Goal: Information Seeking & Learning: Learn about a topic

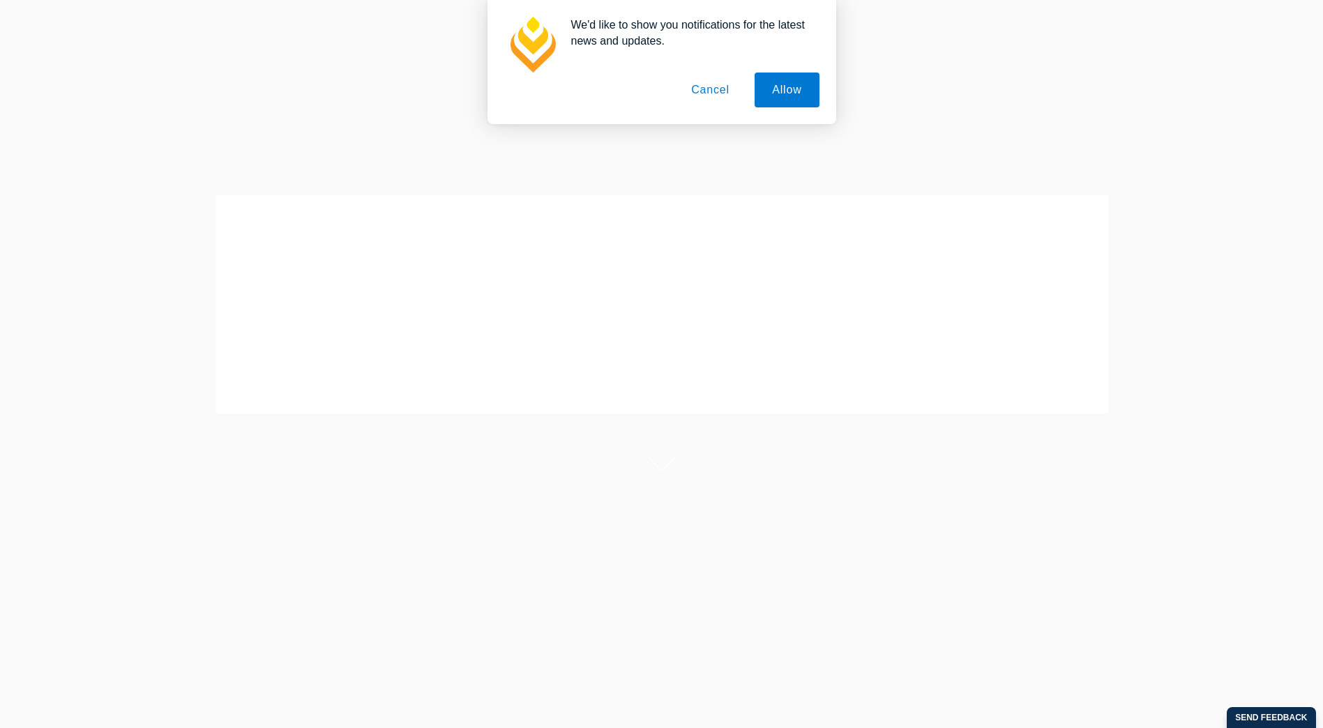
click at [715, 94] on button "Cancel" at bounding box center [710, 90] width 73 height 35
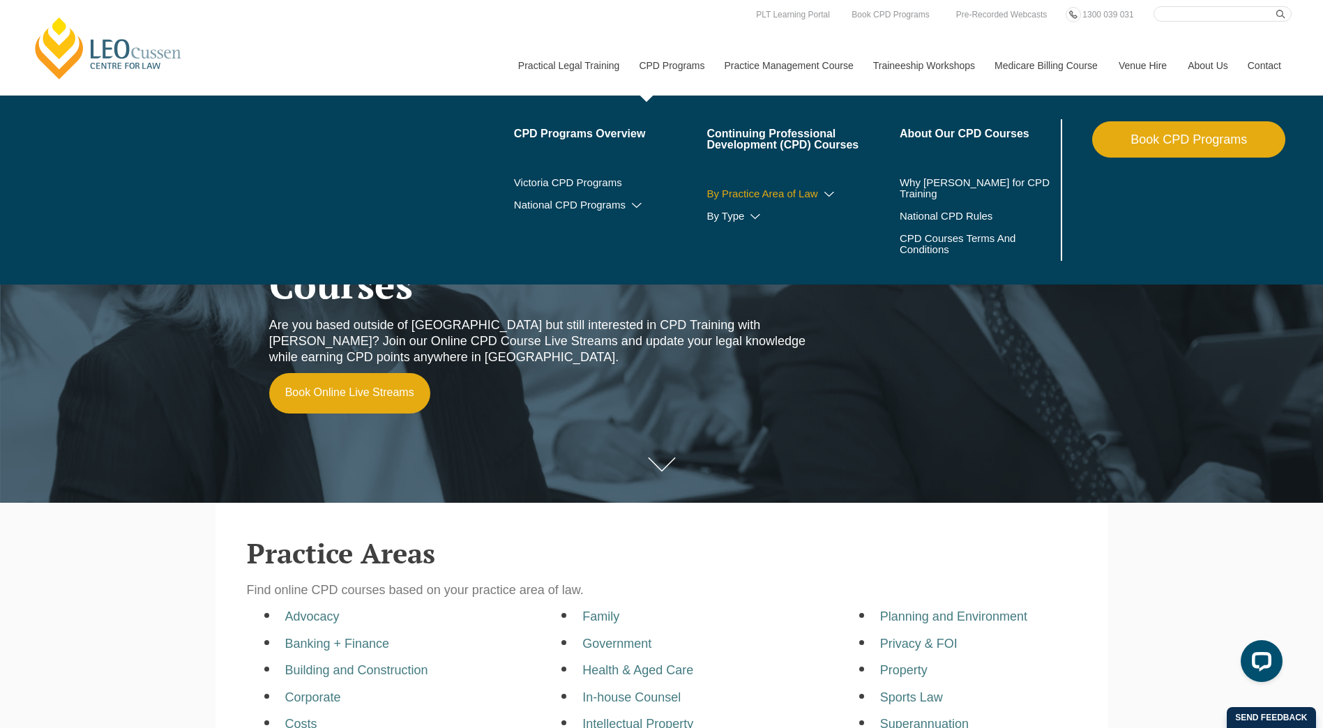
click at [808, 188] on link "By Practice Area of Law" at bounding box center [802, 193] width 193 height 11
click at [827, 192] on icon at bounding box center [829, 195] width 14 height 10
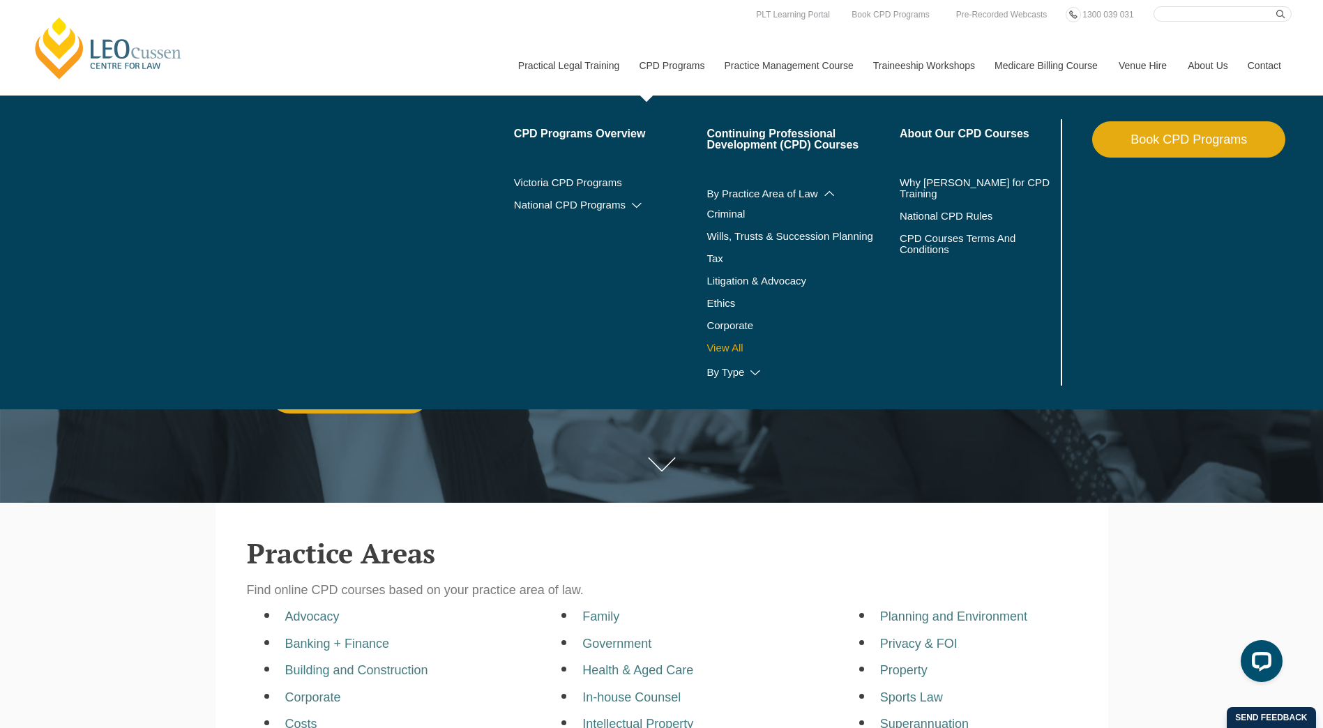
click at [745, 347] on link "View All" at bounding box center [802, 347] width 193 height 11
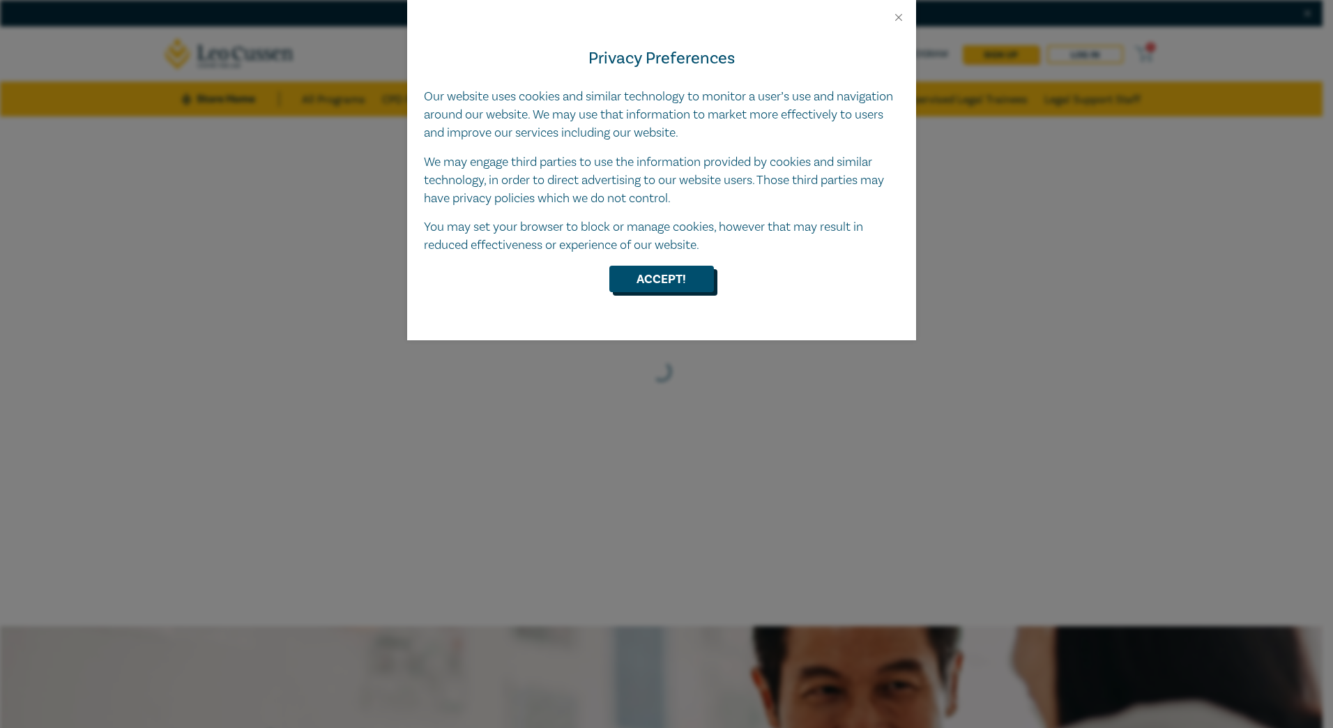
click at [671, 283] on button "Accept!" at bounding box center [661, 279] width 105 height 26
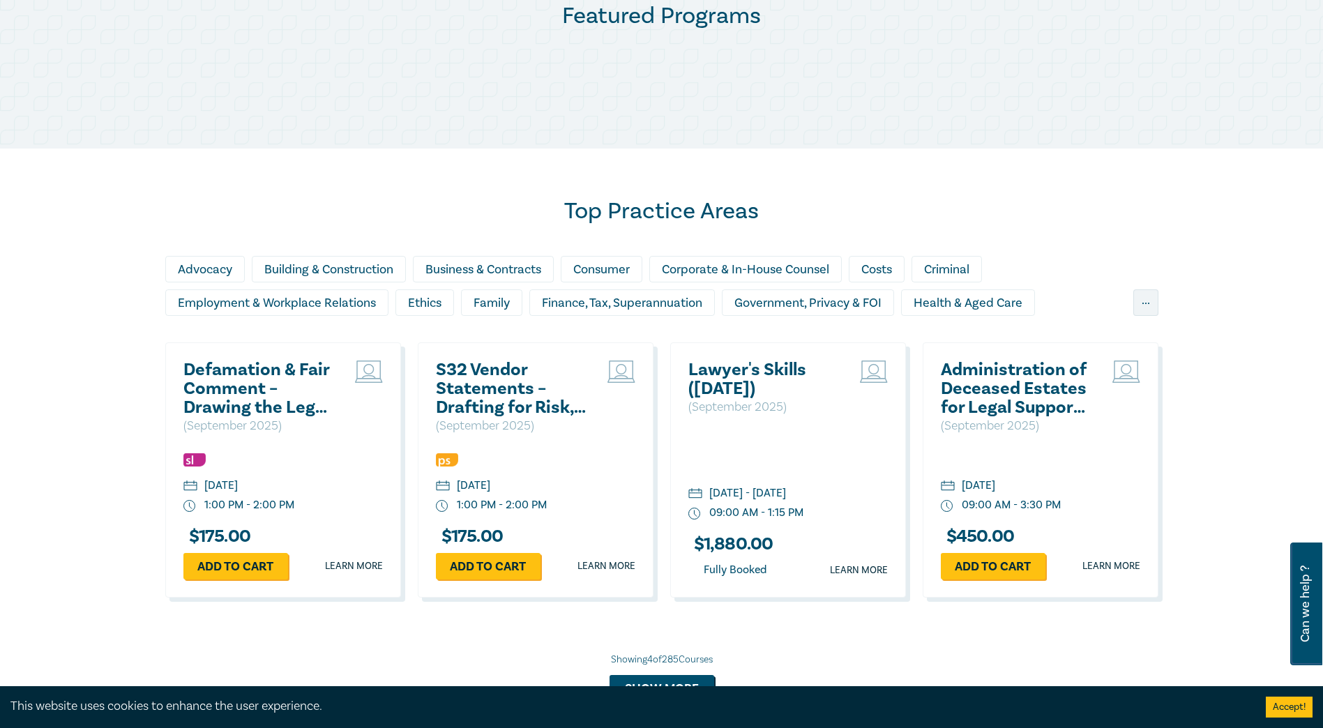
scroll to position [767, 0]
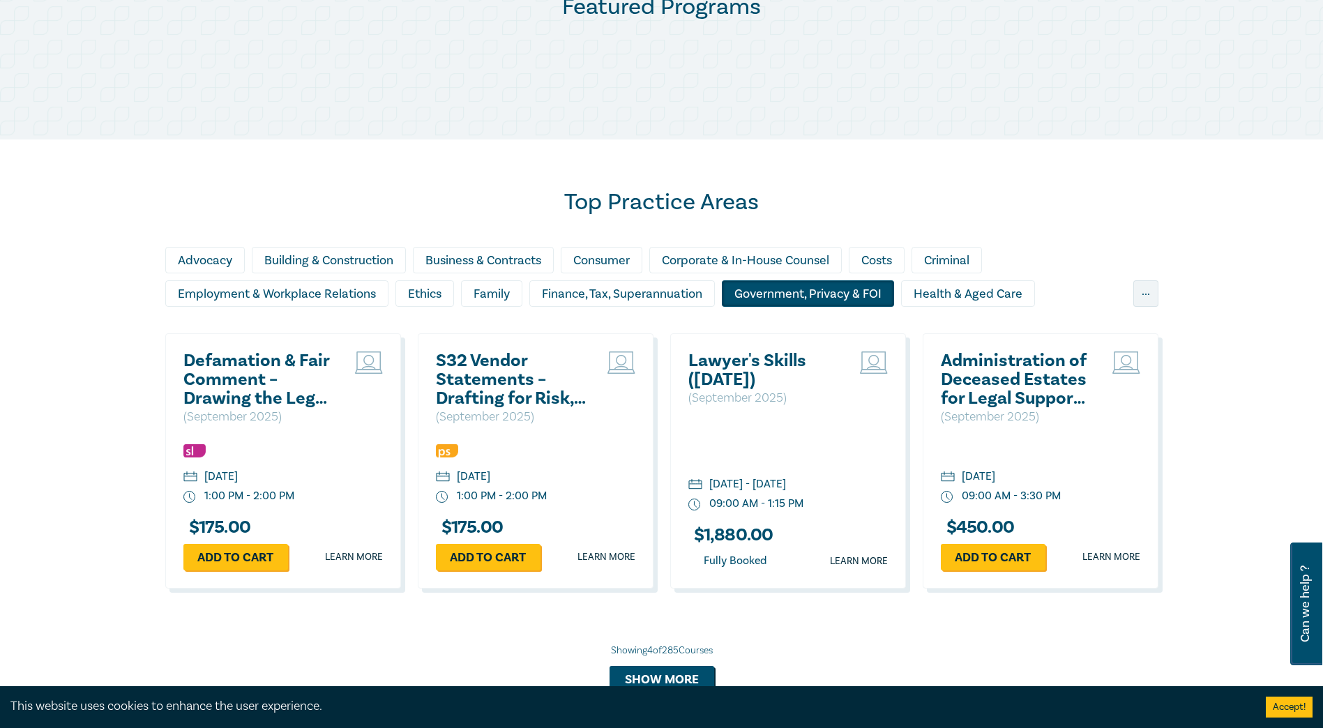
click at [801, 285] on div "Government, Privacy & FOI" at bounding box center [808, 293] width 172 height 26
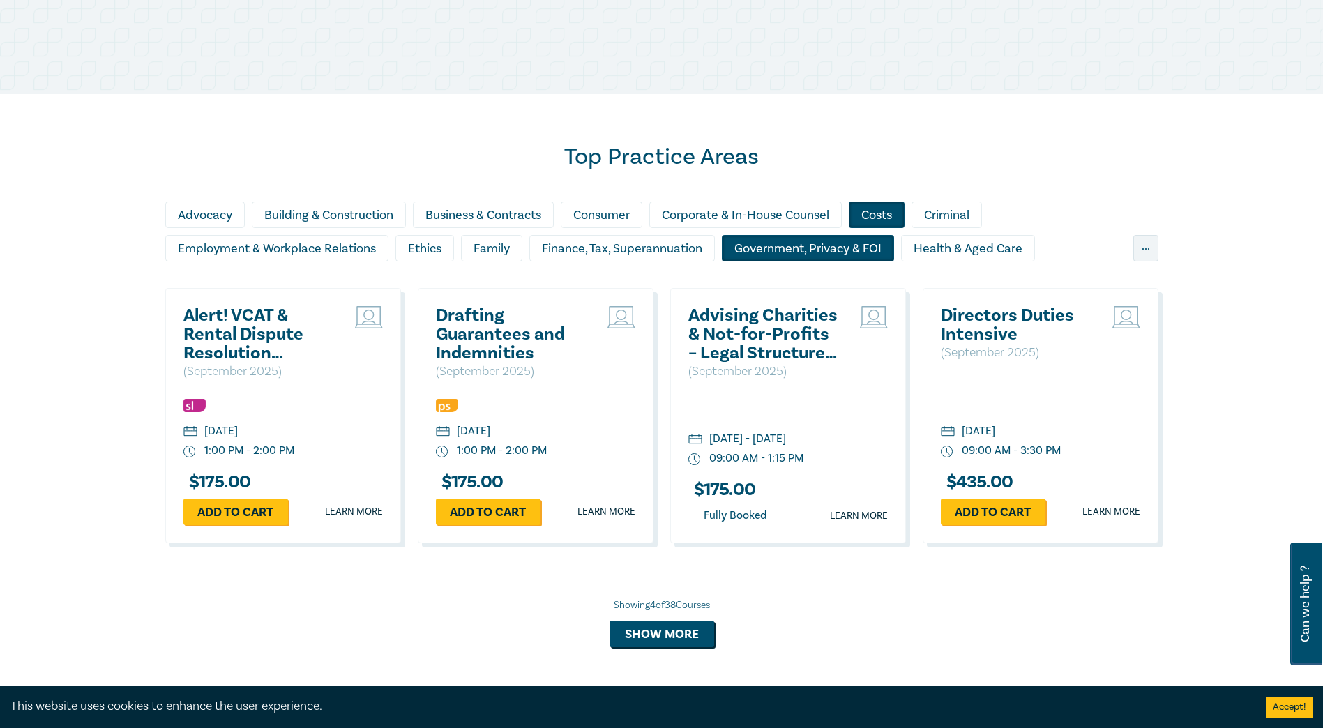
scroll to position [837, 0]
